Goal: Task Accomplishment & Management: Manage account settings

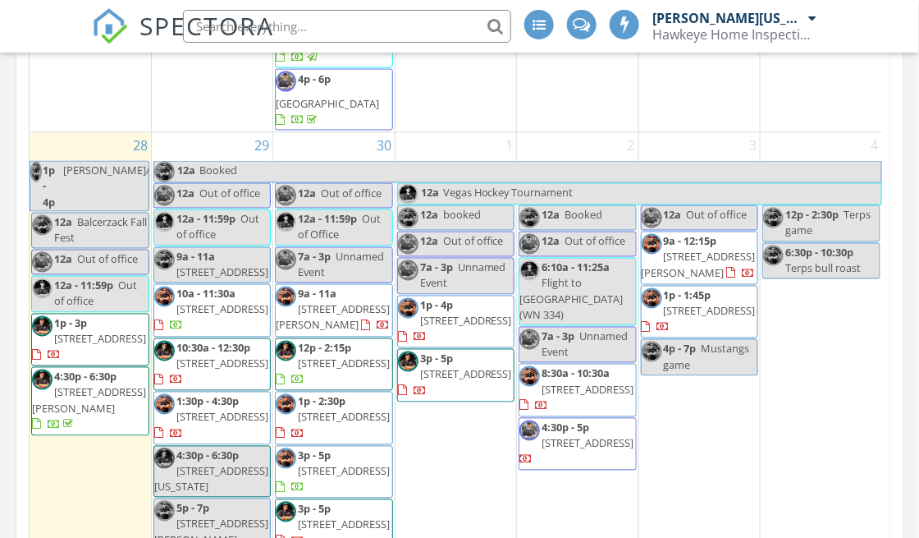
scroll to position [930, 0]
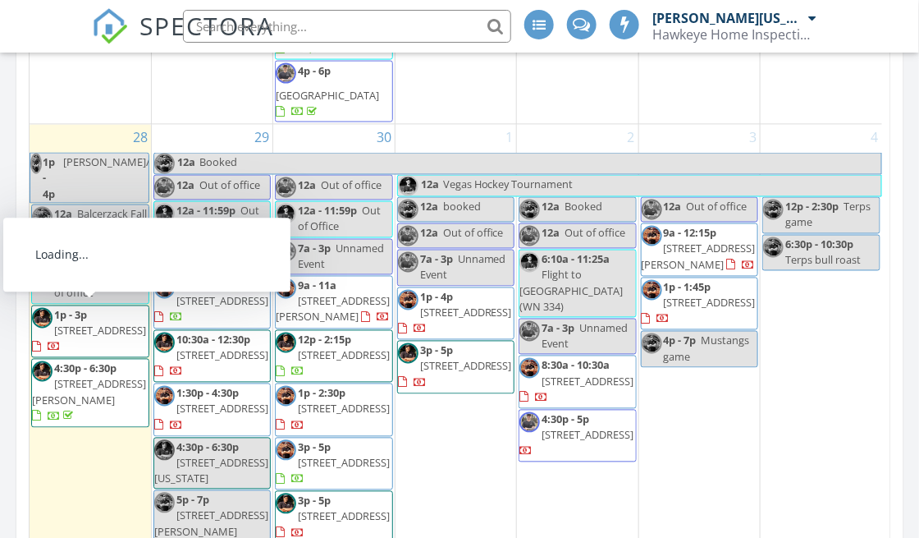
click at [117, 323] on span "40 Telestar Way, Havre de Grace 21078" at bounding box center [100, 330] width 92 height 15
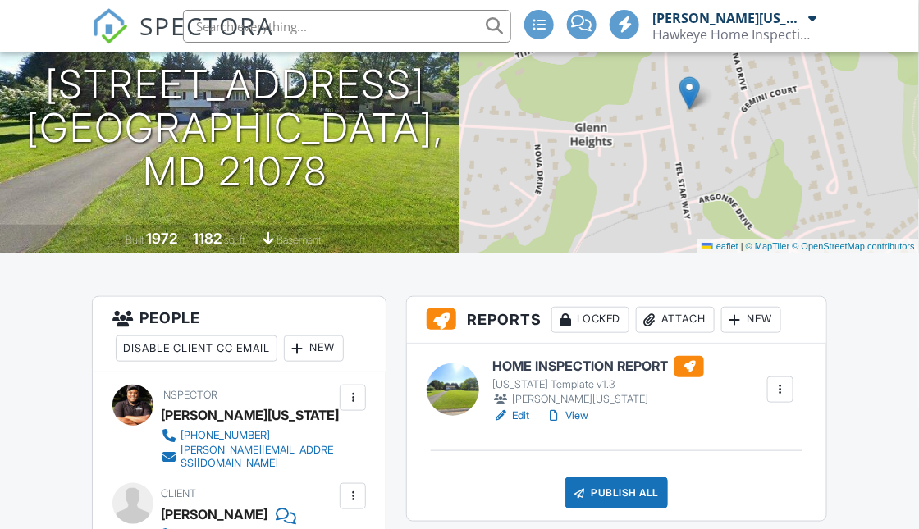
scroll to position [383, 0]
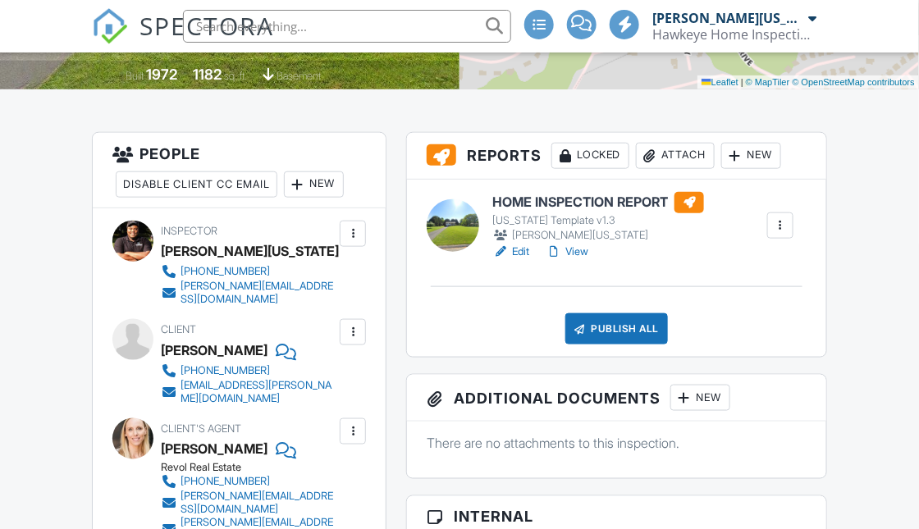
click at [516, 254] on link "Edit" at bounding box center [511, 252] width 37 height 16
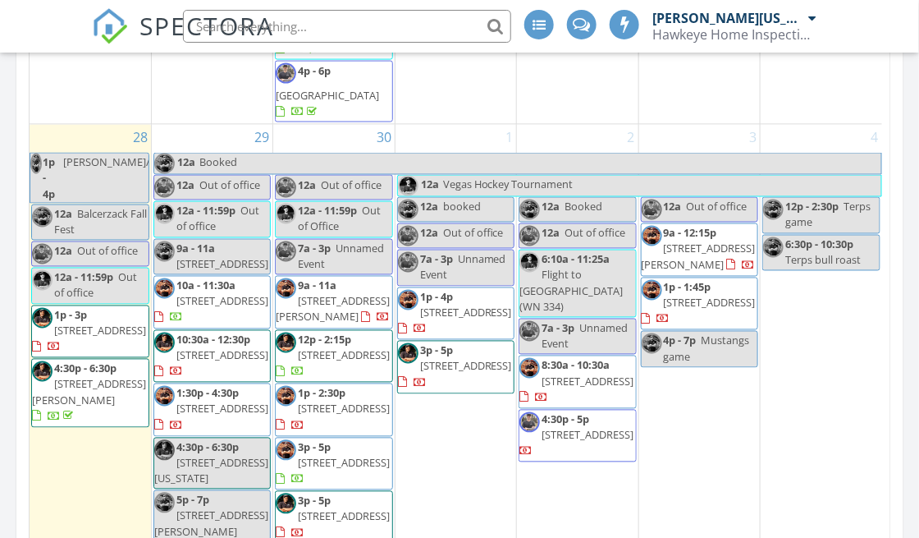
scroll to position [2340, 0]
drag, startPoint x: 314, startPoint y: 313, endPoint x: 306, endPoint y: 314, distance: 8.2
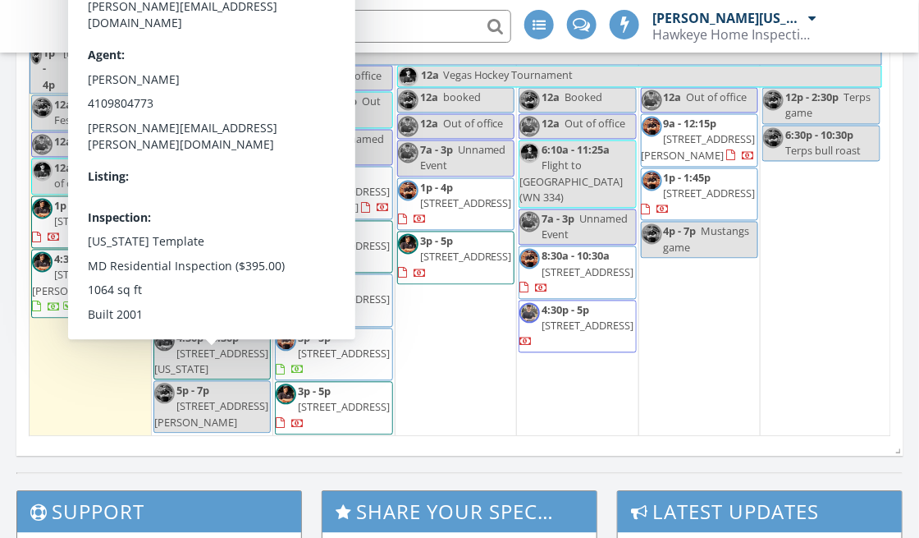
scroll to position [2285, 0]
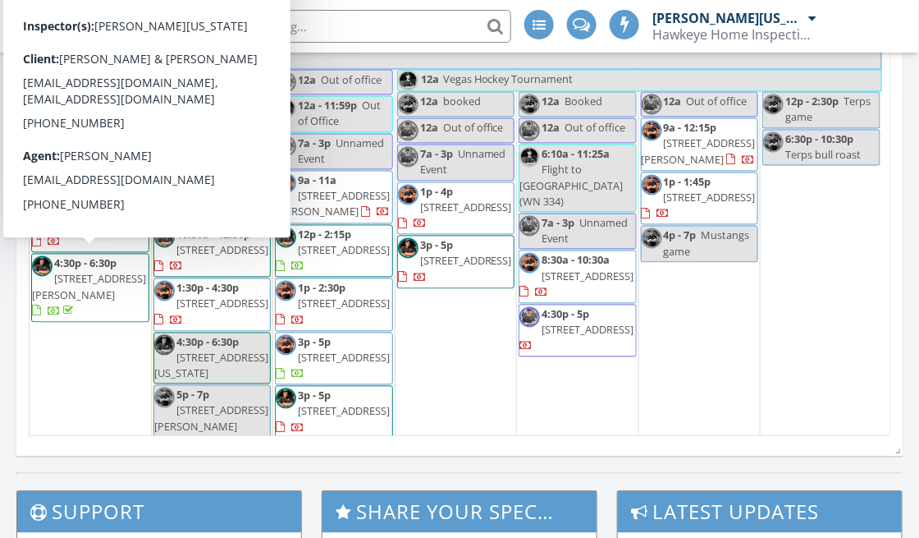
drag, startPoint x: 118, startPoint y: 309, endPoint x: 120, endPoint y: 276, distance: 32.9
click at [120, 276] on span "4:30p - 6:30p 520 S Decker Ave, Baltimore 21224" at bounding box center [90, 287] width 117 height 64
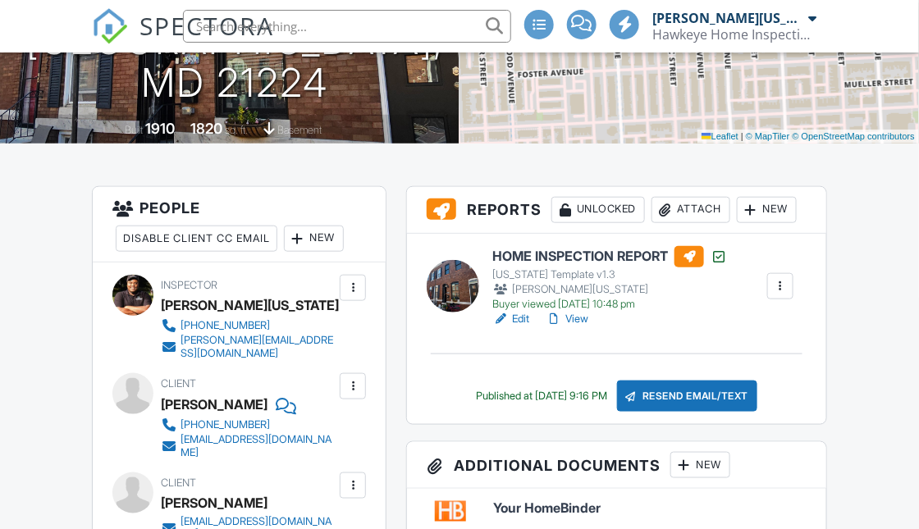
click at [515, 316] on link "Edit" at bounding box center [511, 319] width 37 height 16
